Goal: Information Seeking & Learning: Check status

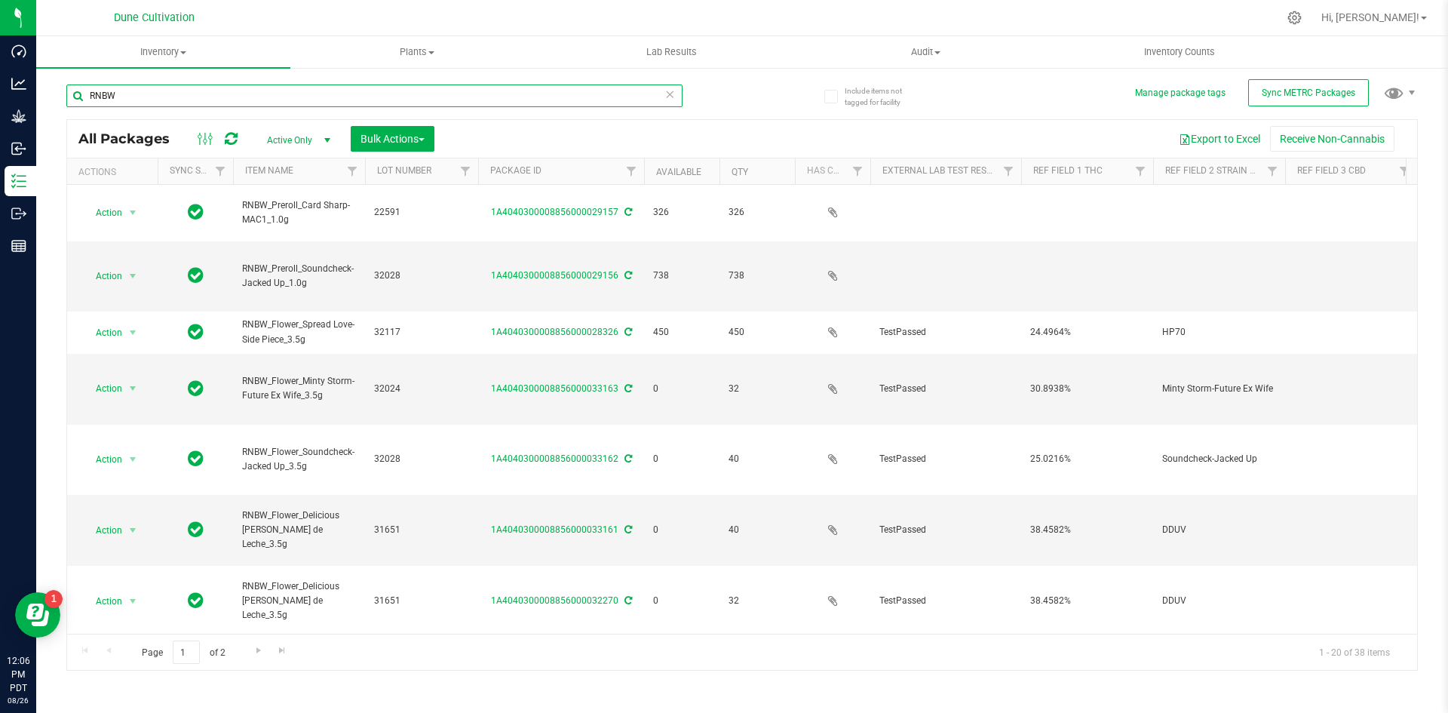
drag, startPoint x: 123, startPoint y: 85, endPoint x: 77, endPoint y: 86, distance: 46.0
click at [77, 86] on input "RNBW" at bounding box center [374, 95] width 616 height 23
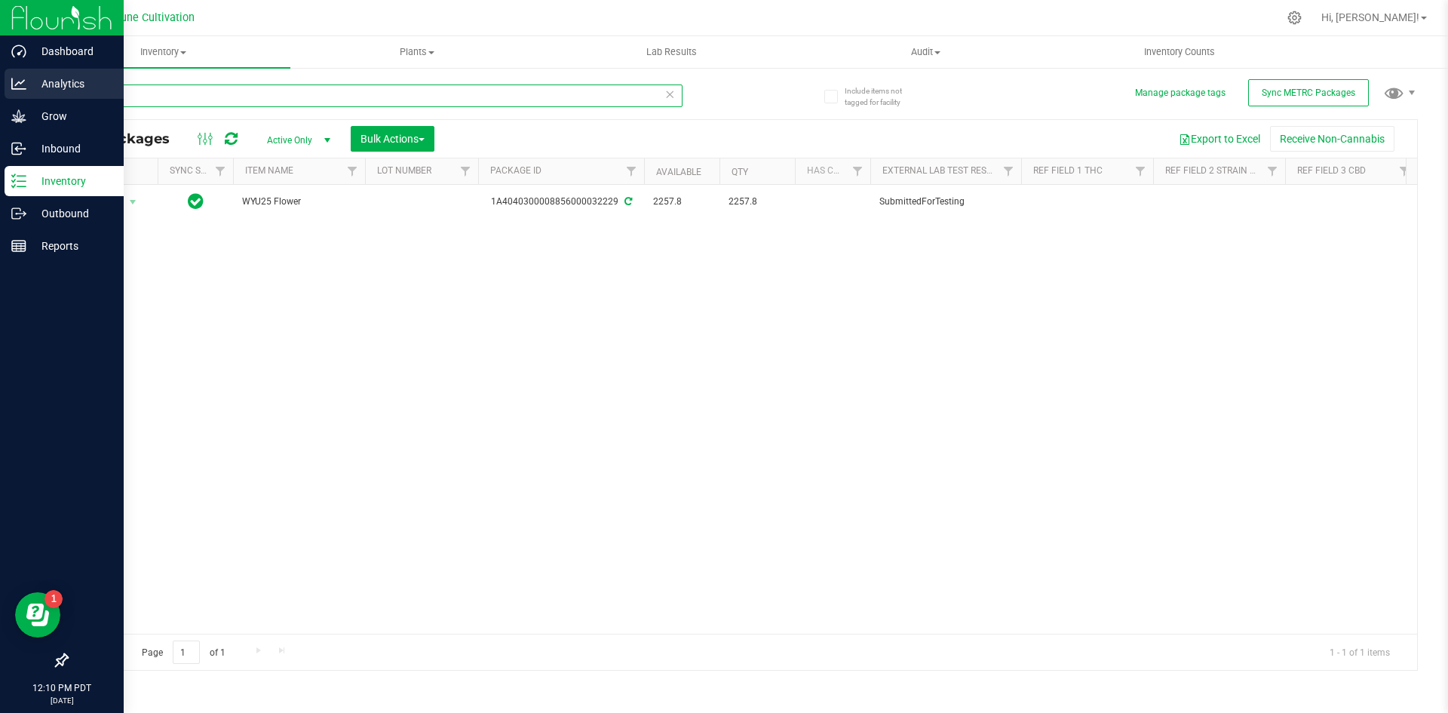
drag, startPoint x: 168, startPoint y: 94, endPoint x: 26, endPoint y: 92, distance: 141.8
click at [26, 92] on div "Dashboard Analytics Grow Inbound Inventory Outbound Reports 12:10 PM PDT [DATE]…" at bounding box center [724, 356] width 1448 height 713
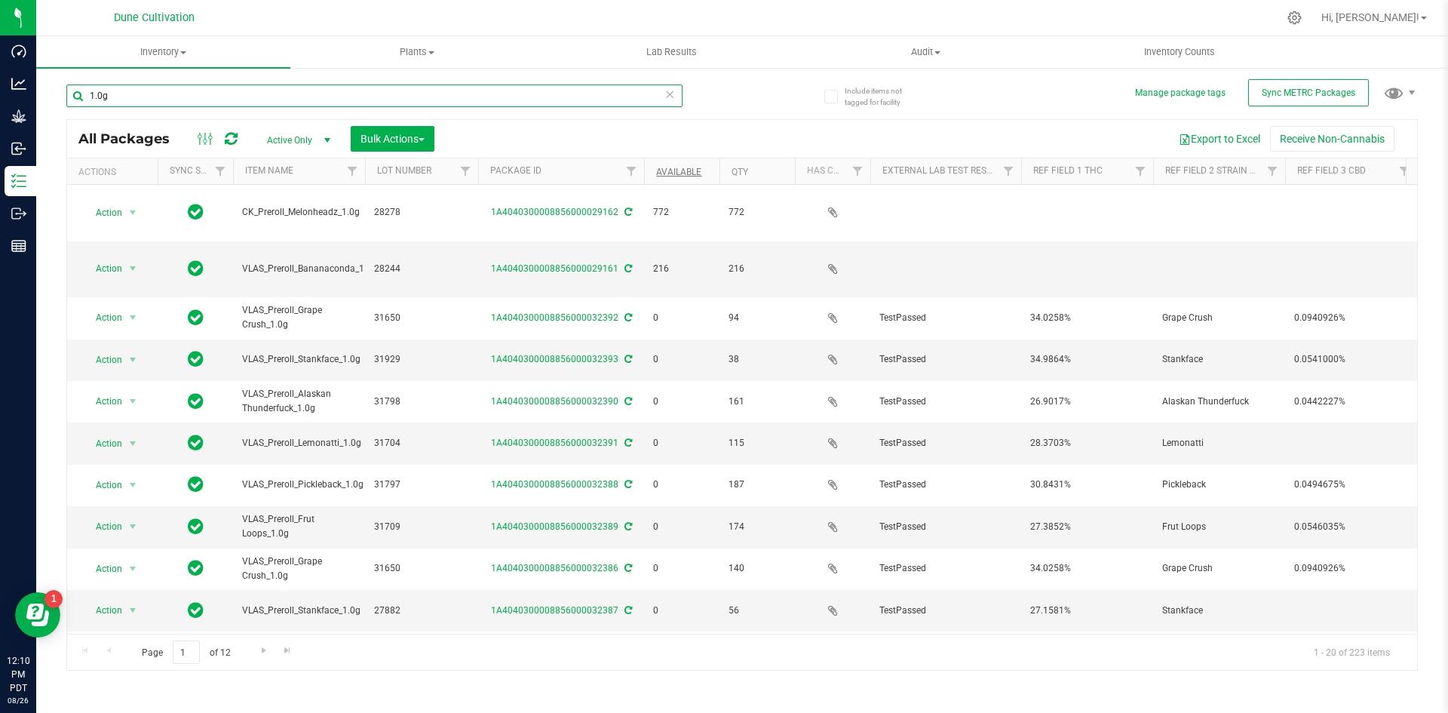
type input "1.0g"
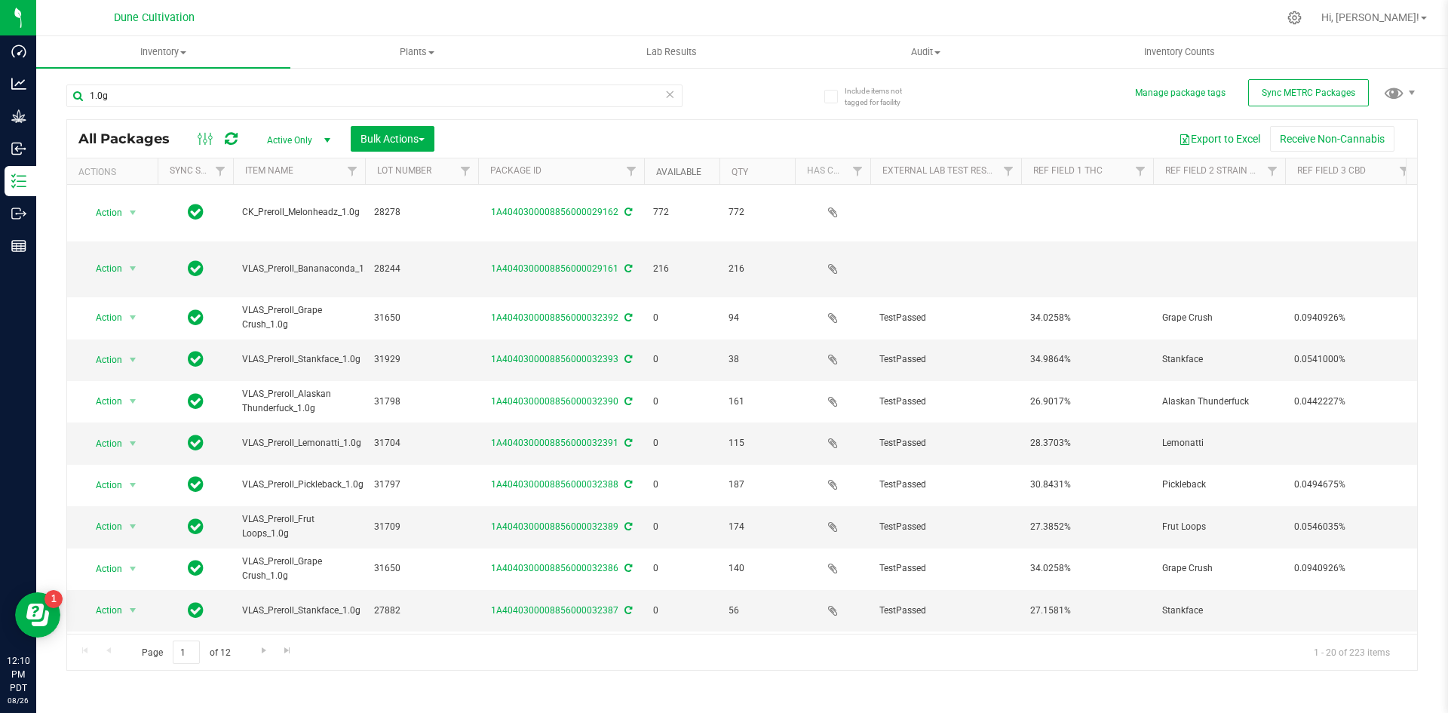
click at [693, 170] on link "Available" at bounding box center [678, 172] width 45 height 11
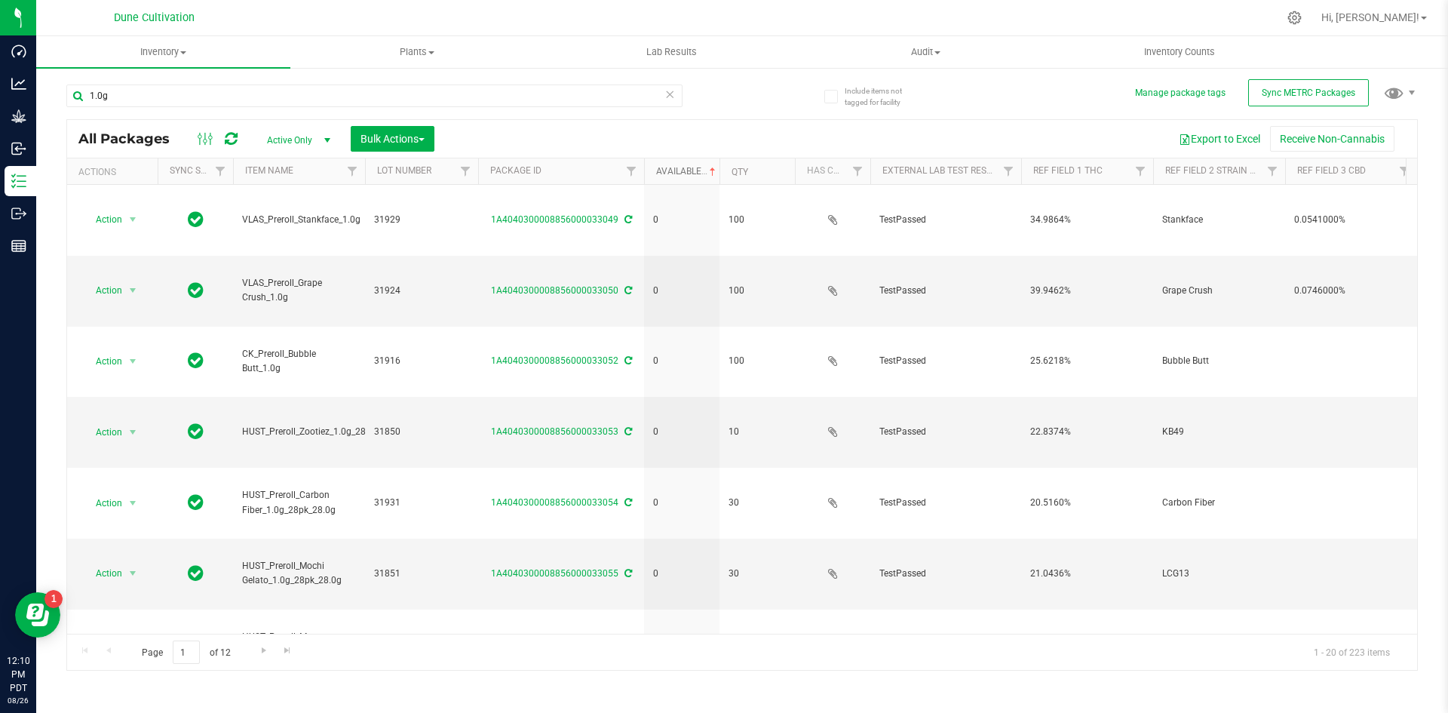
click at [693, 170] on link "Available" at bounding box center [687, 171] width 63 height 11
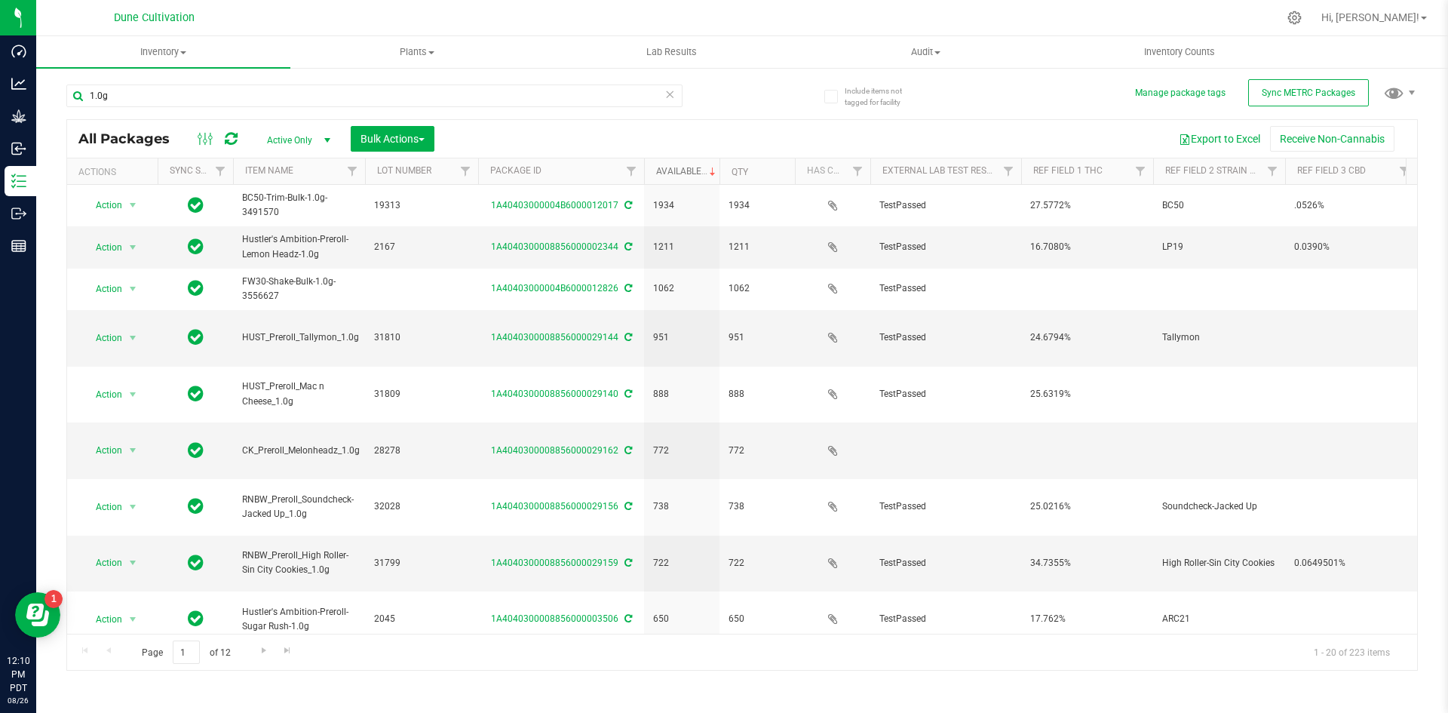
click at [677, 172] on link "Available" at bounding box center [687, 171] width 63 height 11
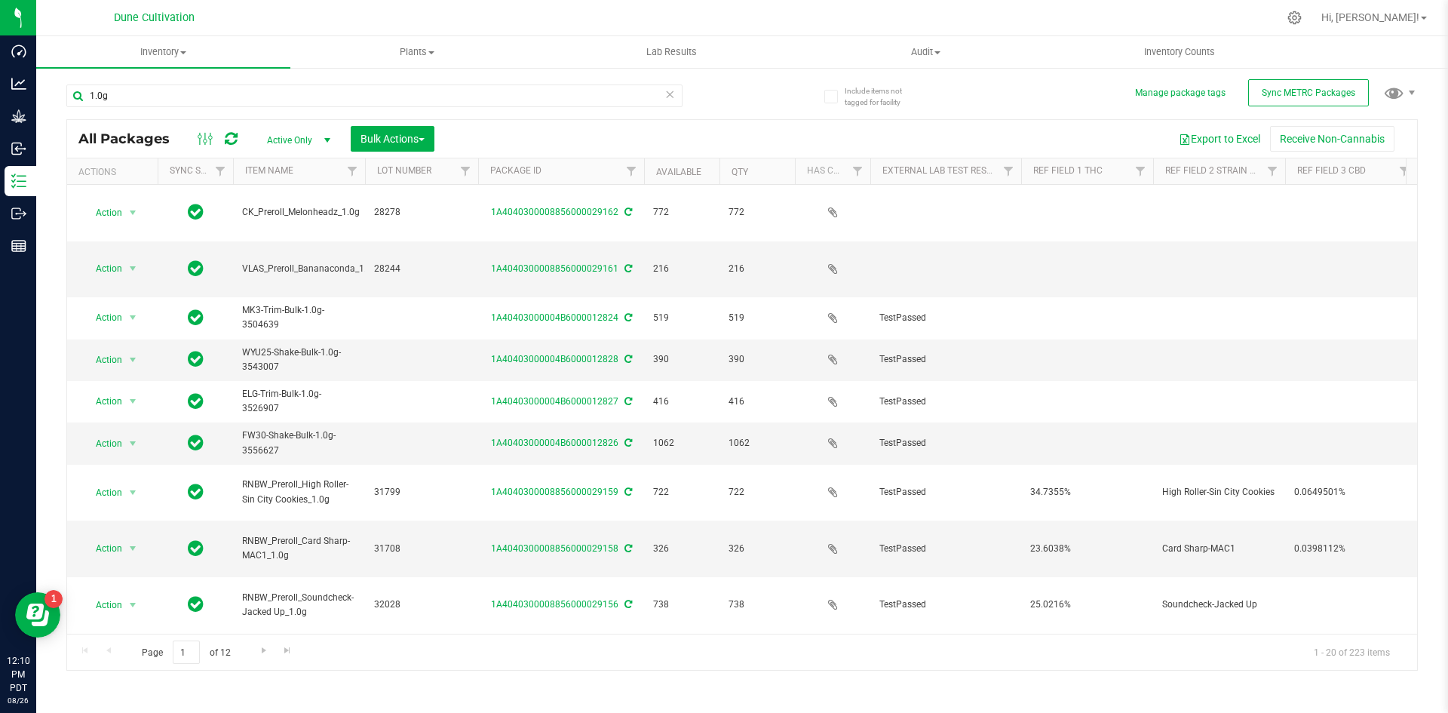
click at [1054, 126] on div "Export to Excel Receive Non-Cannabis" at bounding box center [926, 139] width 960 height 26
click at [666, 94] on icon at bounding box center [669, 93] width 11 height 18
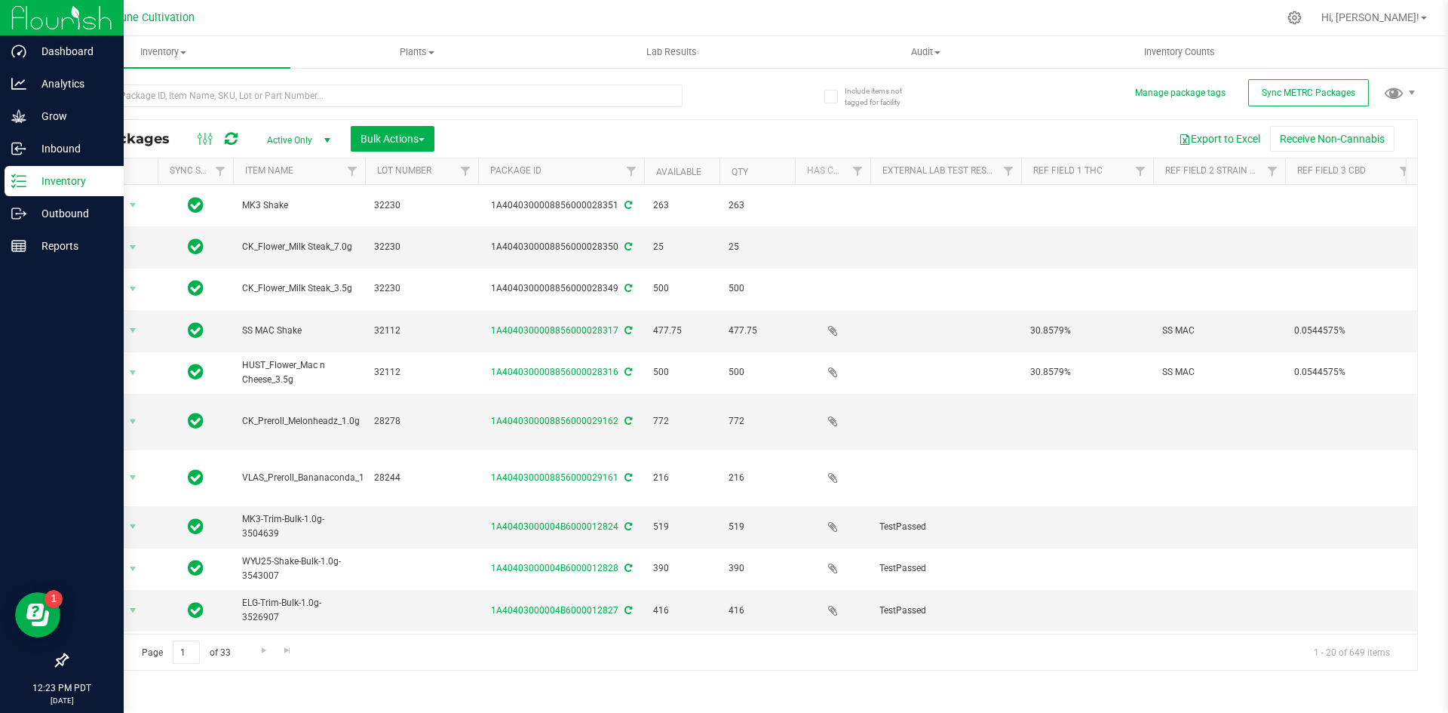
click at [15, 186] on icon at bounding box center [18, 180] width 15 height 15
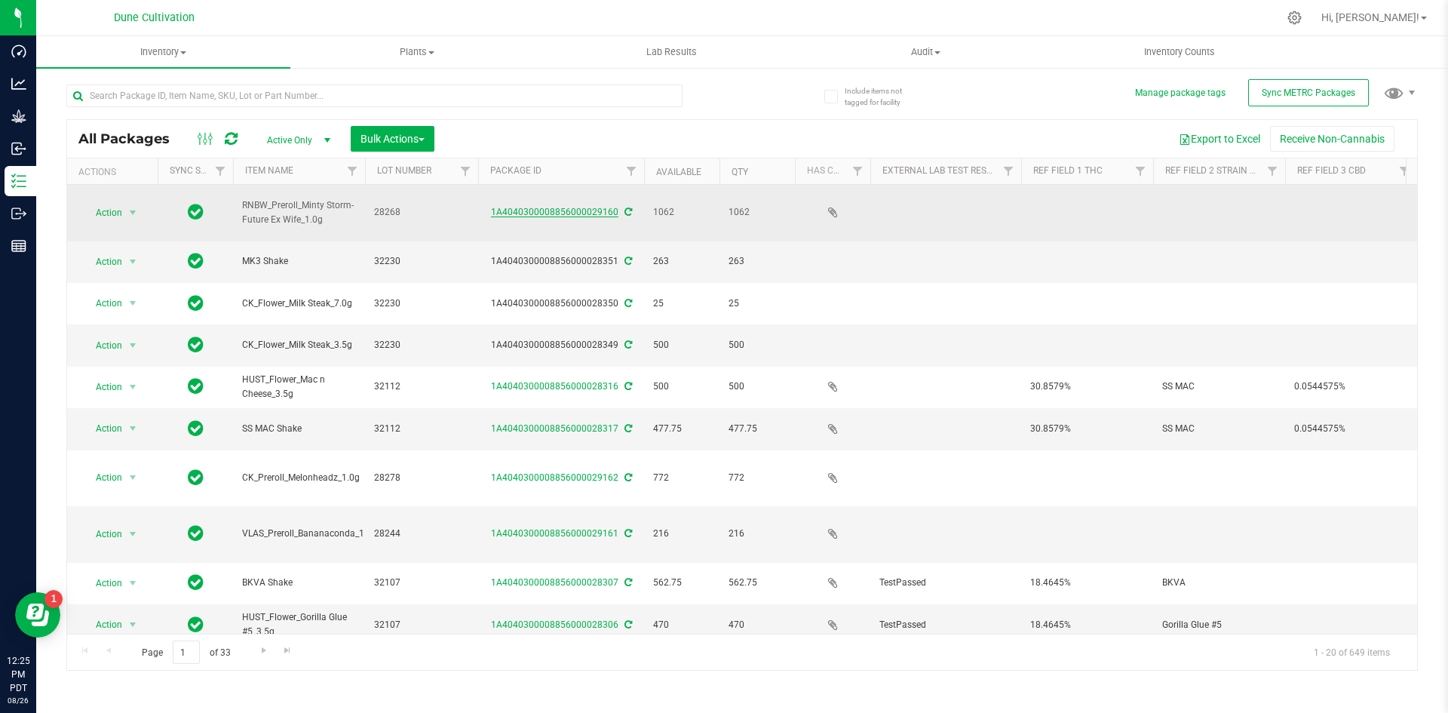
click at [569, 207] on link "1A4040300008856000029160" at bounding box center [554, 212] width 127 height 11
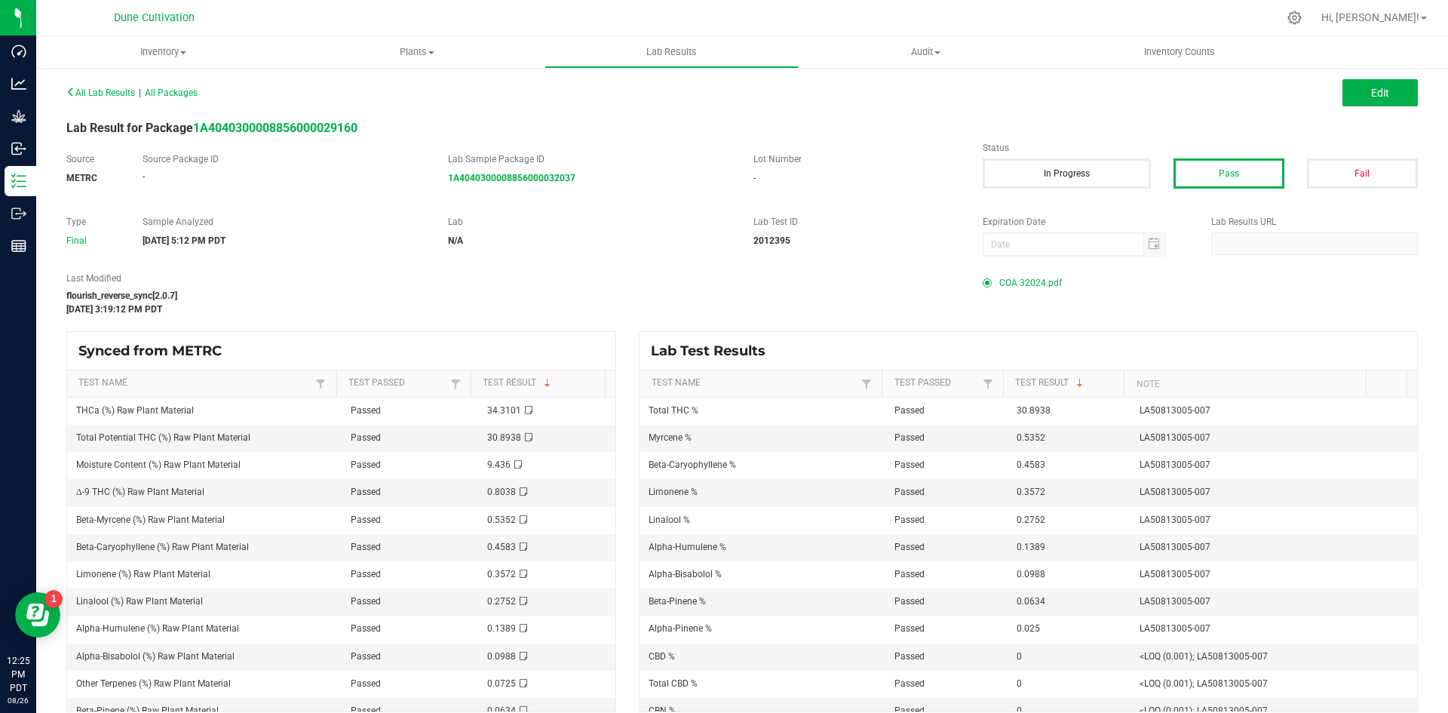
click at [1001, 284] on span "COA 32024.pdf" at bounding box center [1030, 283] width 63 height 23
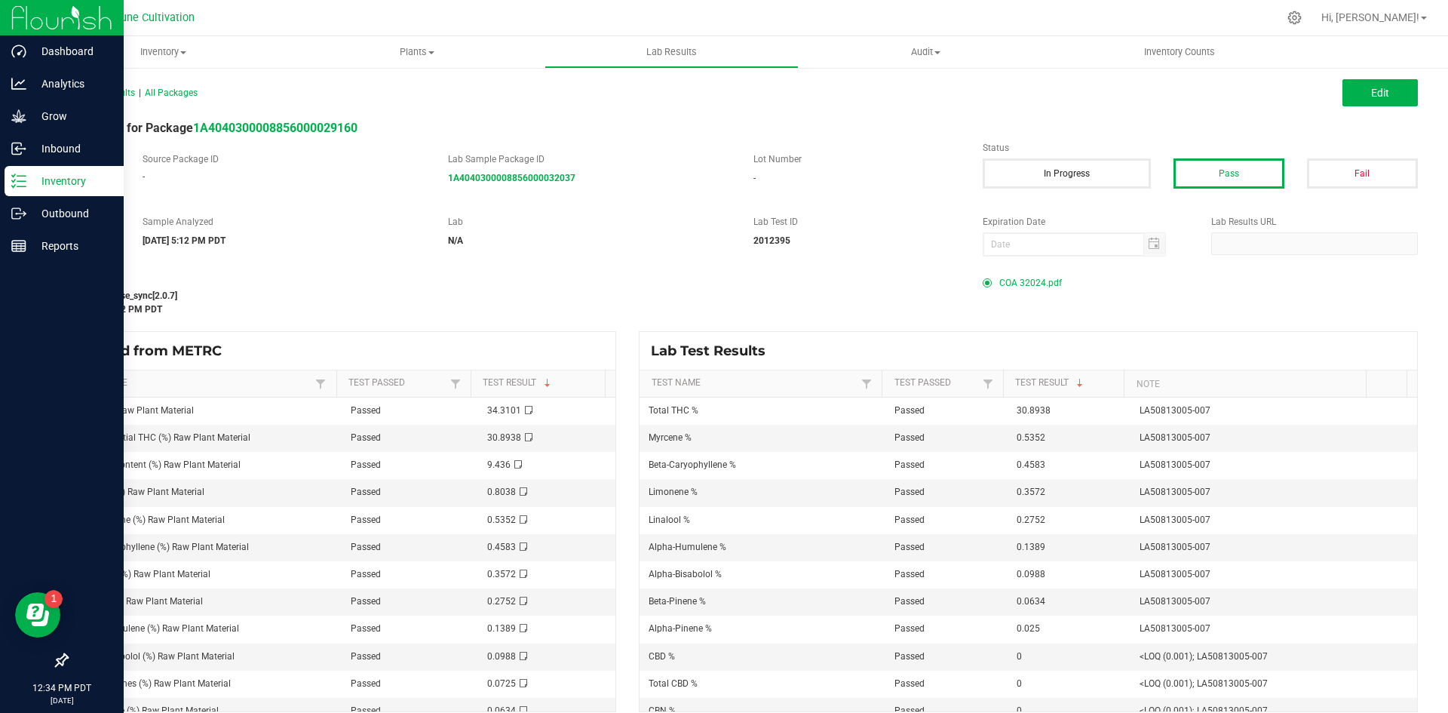
click at [20, 181] on line at bounding box center [21, 181] width 8 height 0
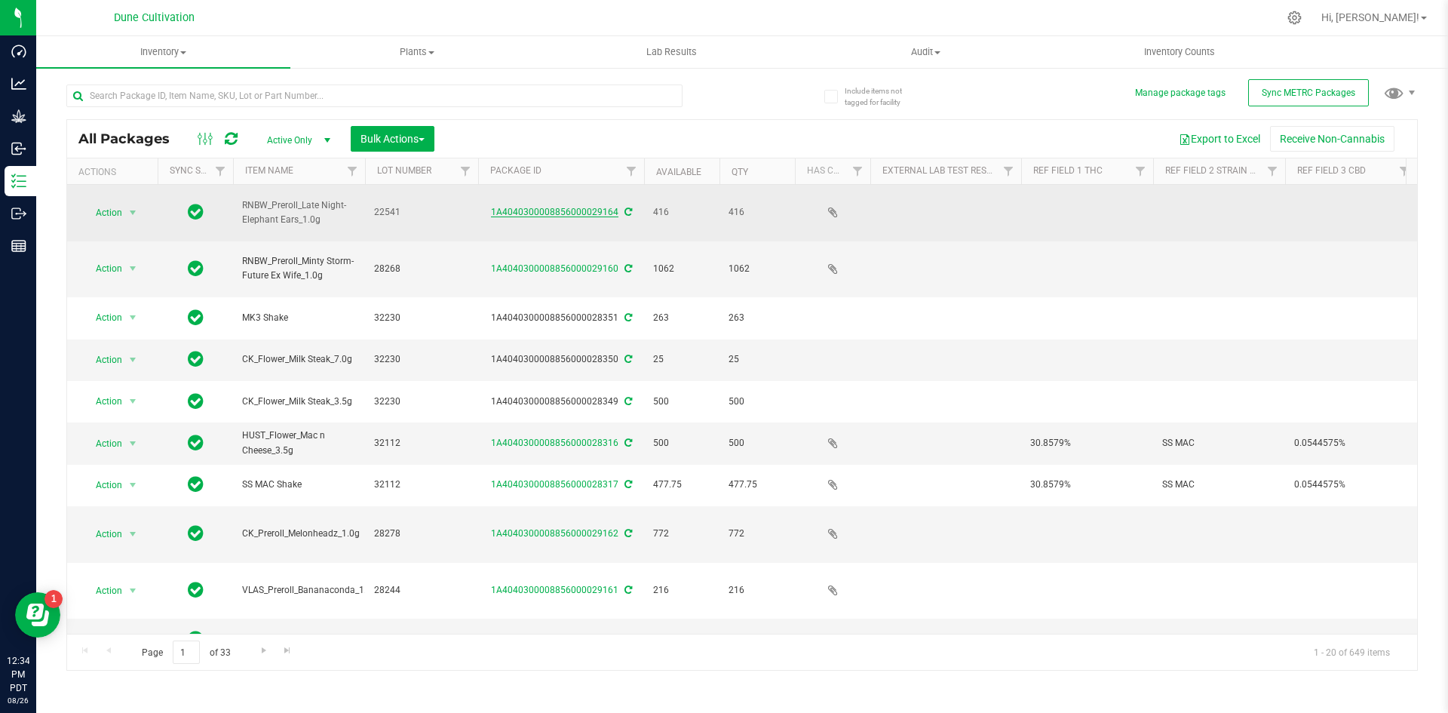
click at [528, 207] on link "1A4040300008856000029164" at bounding box center [554, 212] width 127 height 11
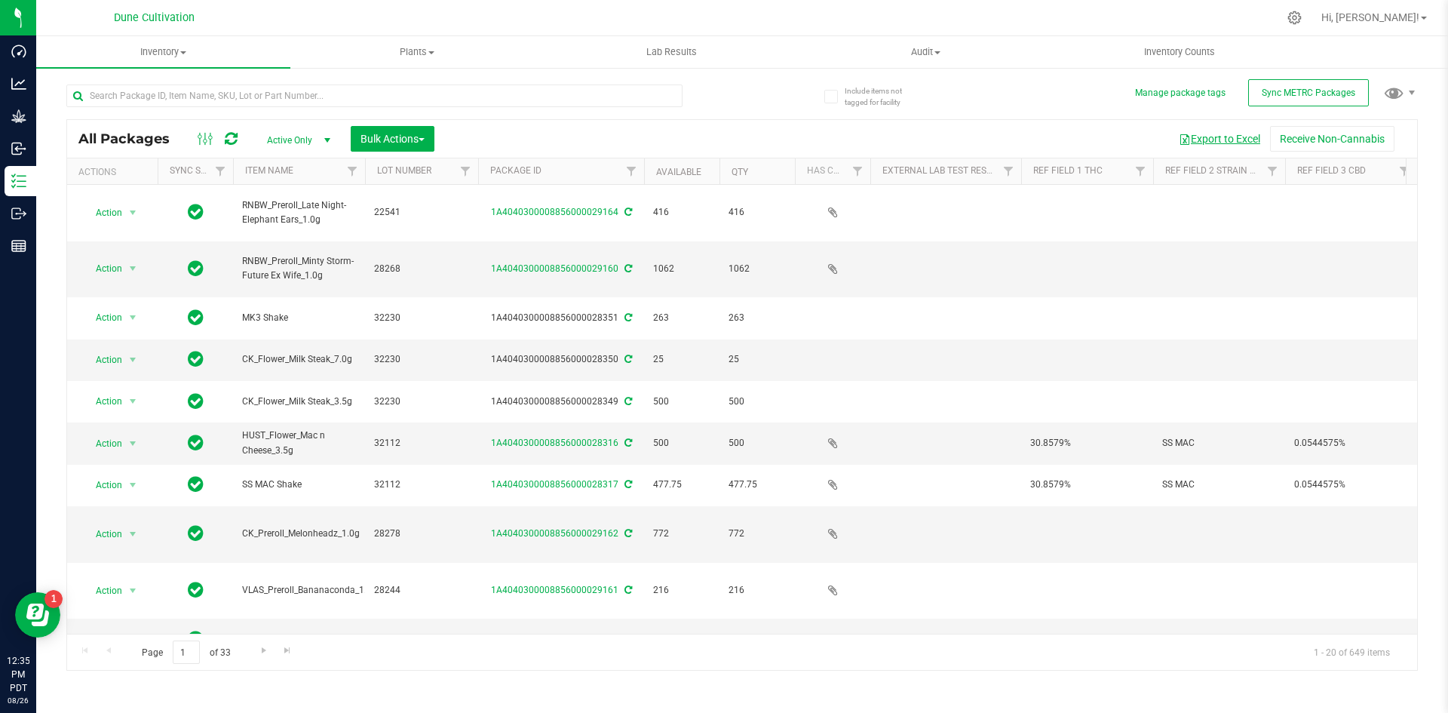
click at [1223, 149] on button "Export to Excel" at bounding box center [1219, 139] width 101 height 26
click at [318, 99] on input "text" at bounding box center [374, 95] width 616 height 23
type input "Ck"
